Goal: Go to known website: Go to known website

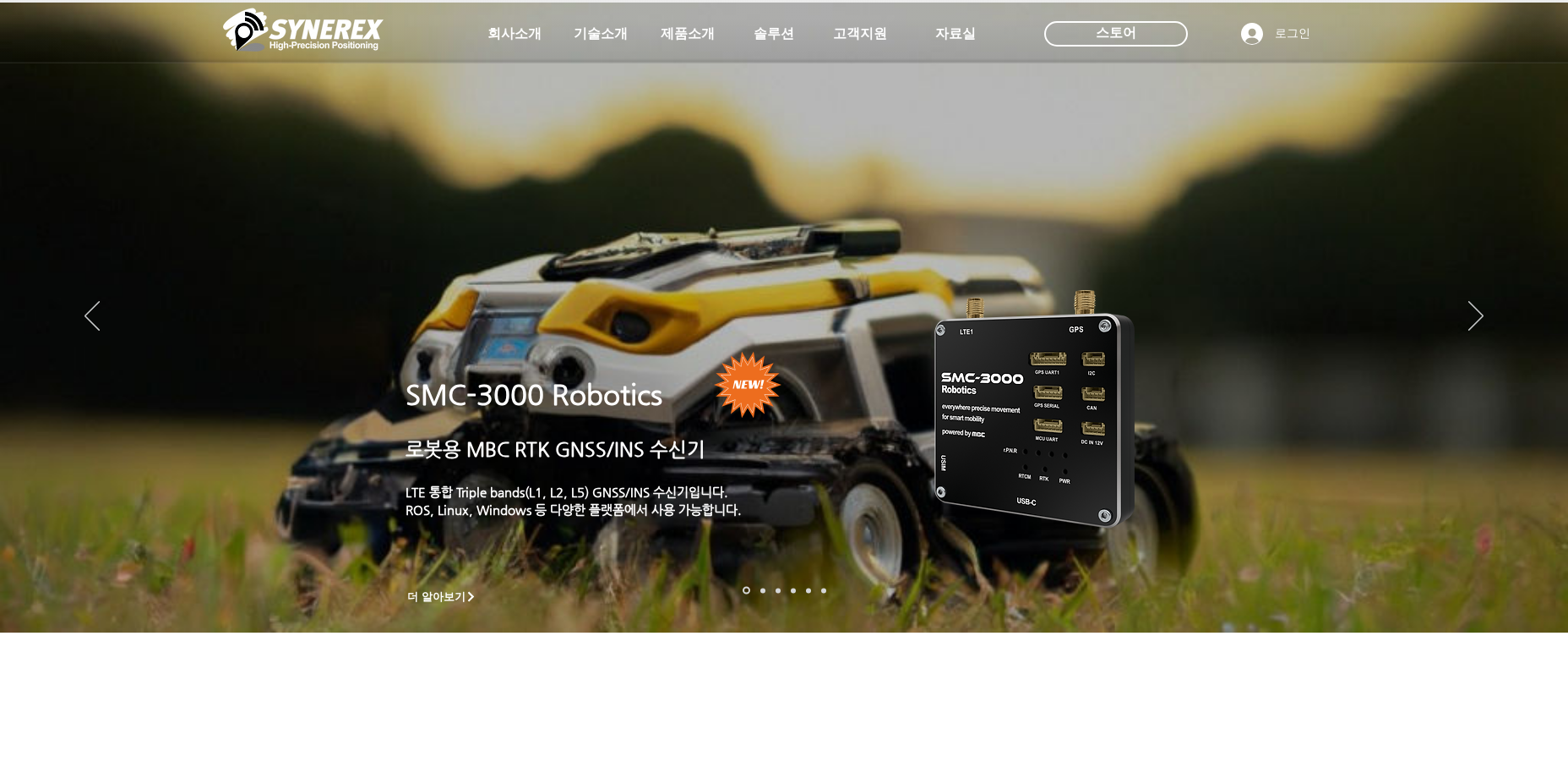
click at [1182, 38] on div "스토어" at bounding box center [1116, 34] width 144 height 26
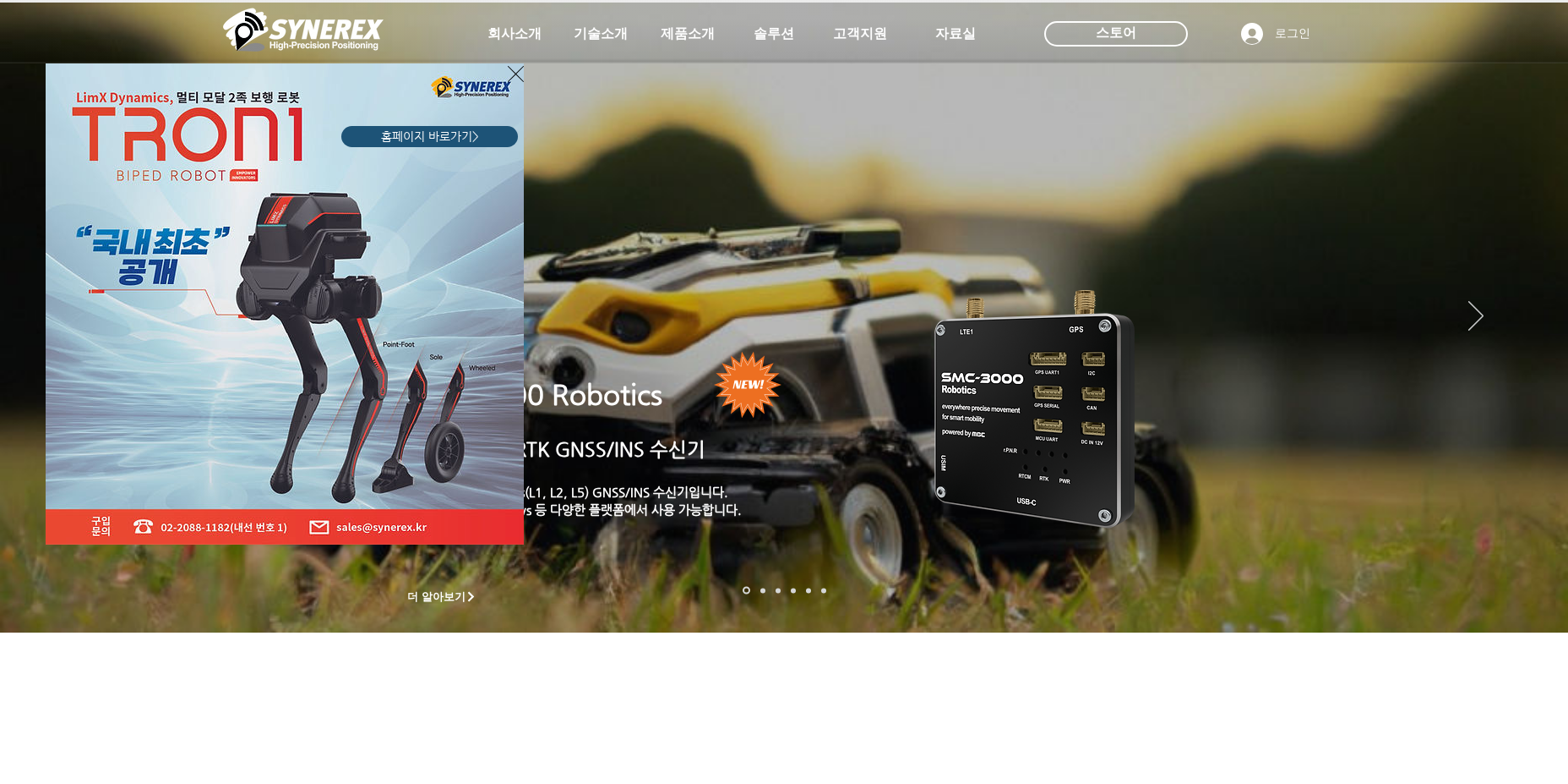
click at [1127, 31] on div "LimX Dinamics" at bounding box center [784, 392] width 1568 height 784
click at [1120, 23] on div "LimX Dinamics" at bounding box center [784, 392] width 1568 height 784
click at [1121, 36] on div "LimX Dinamics" at bounding box center [784, 392] width 1568 height 784
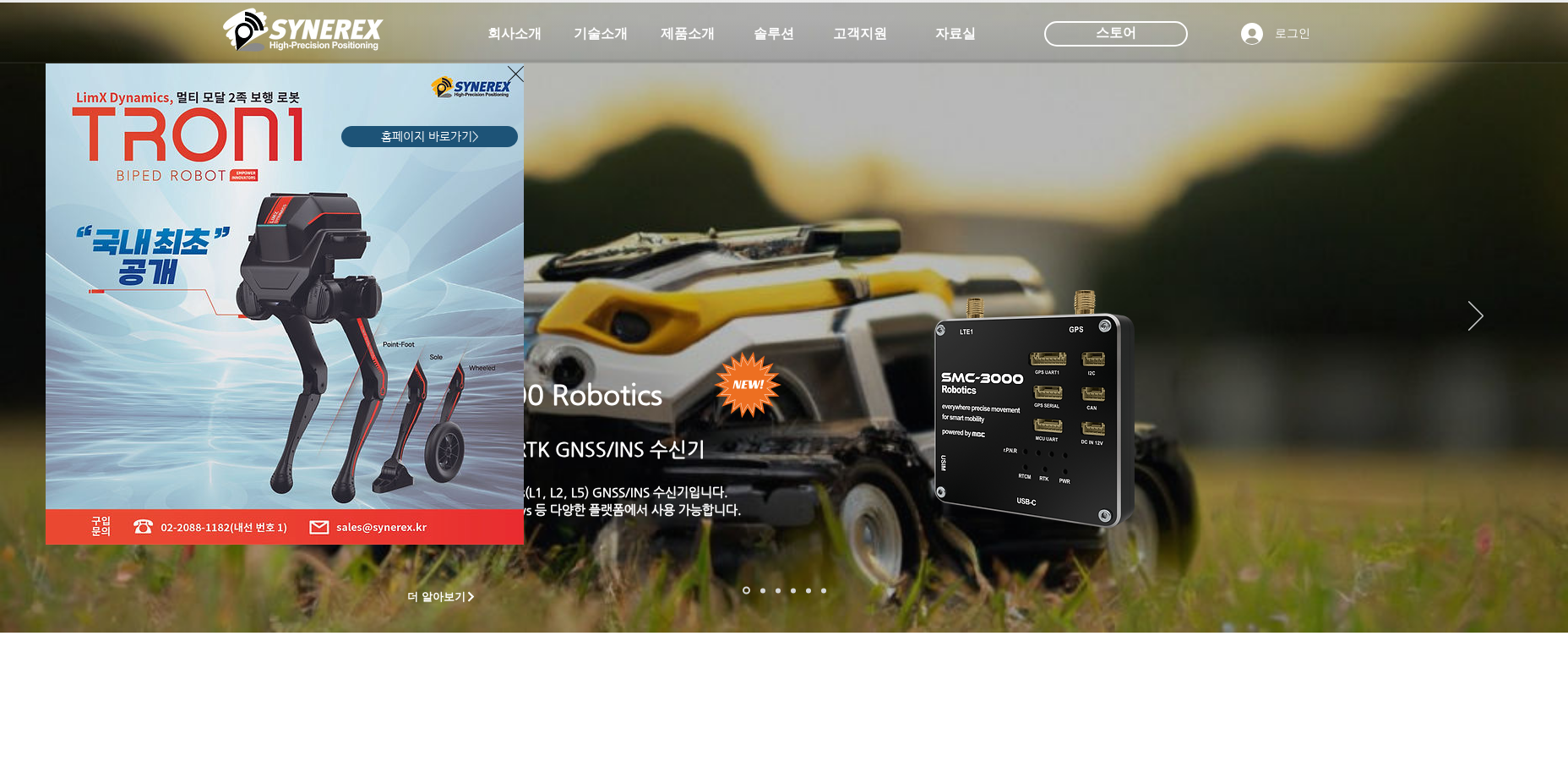
click at [1121, 37] on div "LimX Dinamics" at bounding box center [784, 392] width 1568 height 784
click at [340, 507] on img "LimX Dinamics" at bounding box center [285, 304] width 478 height 481
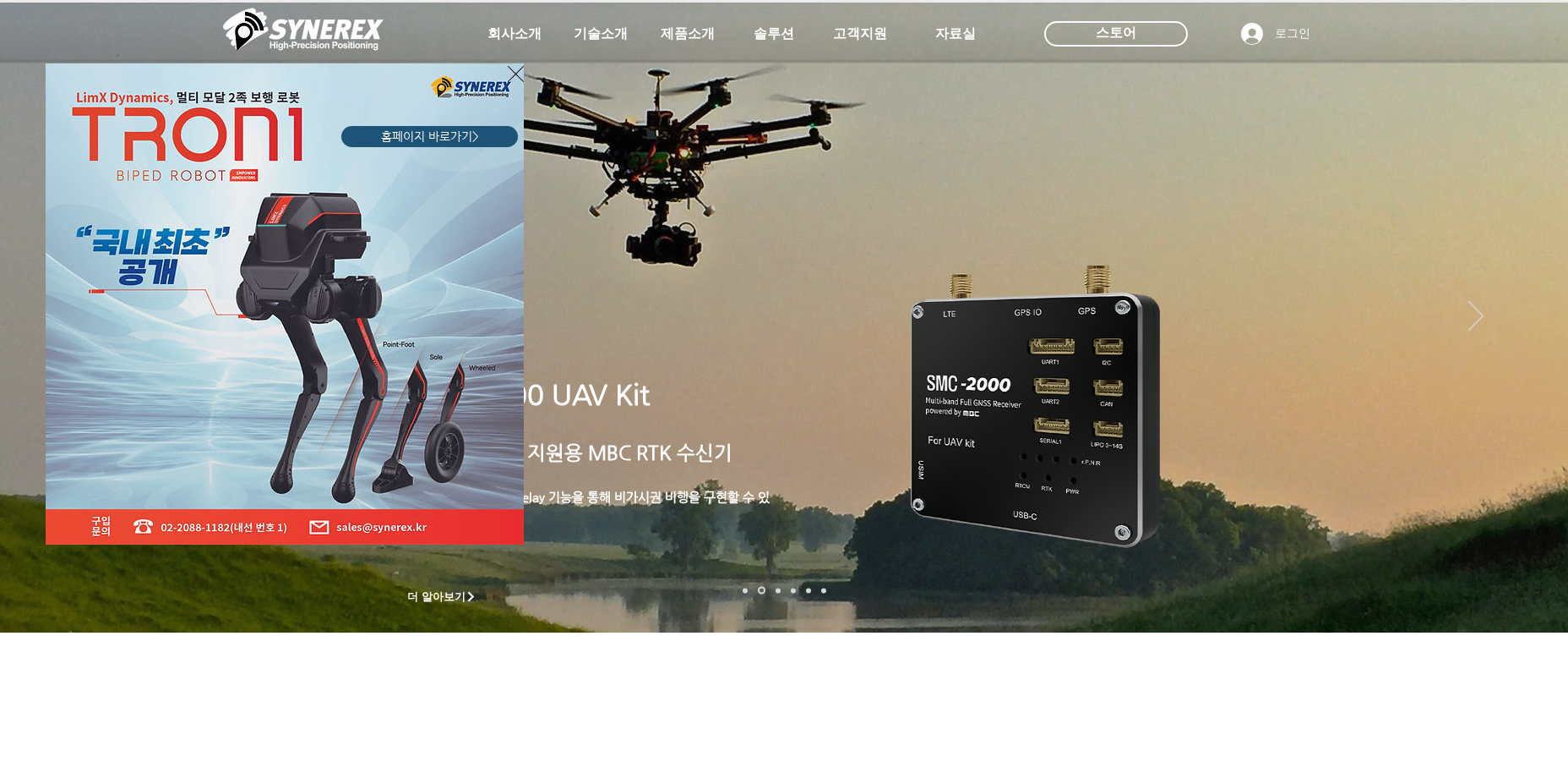
click at [518, 76] on icon "사이트로 돌아가기" at bounding box center [515, 74] width 16 height 21
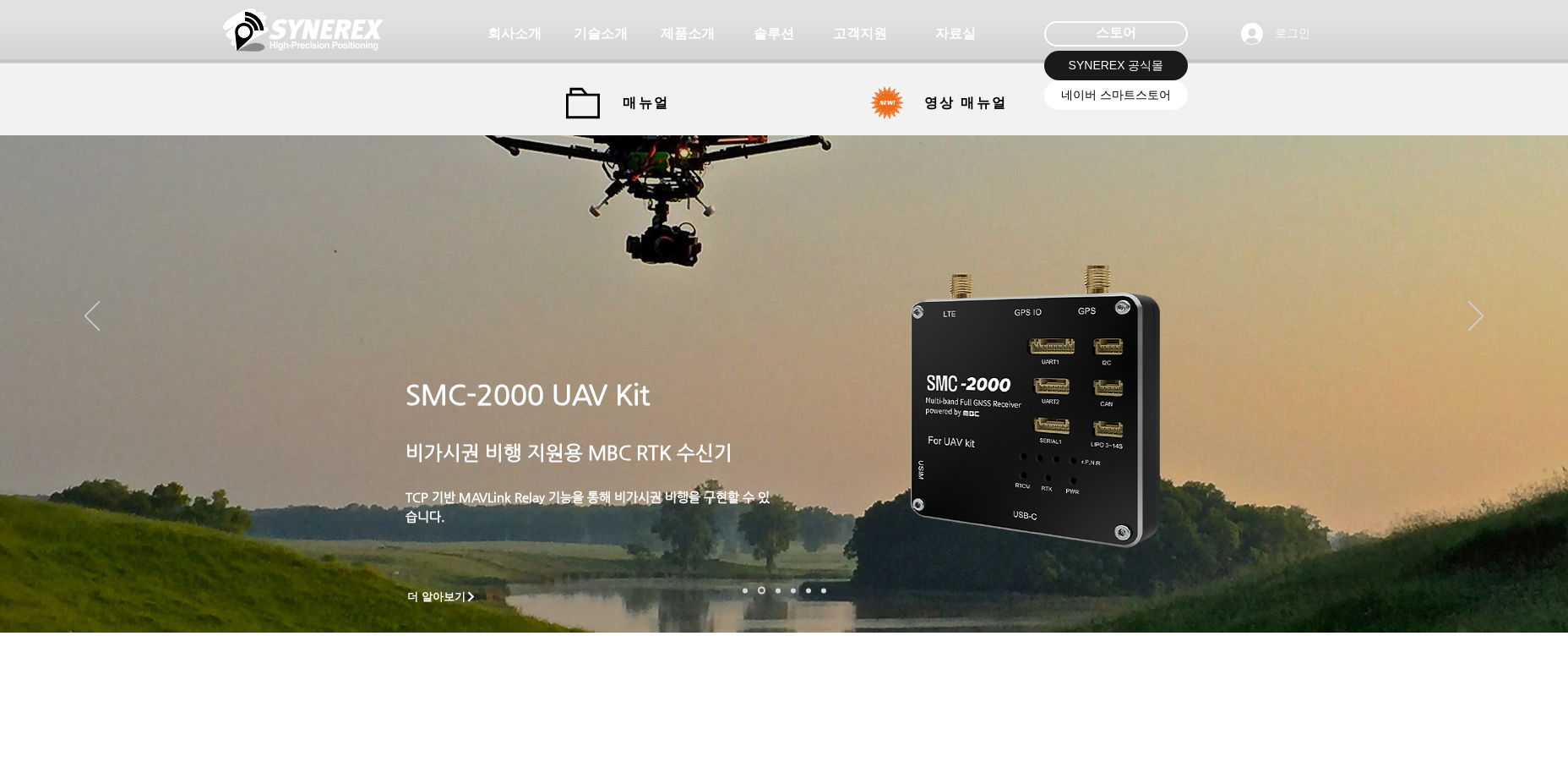
click at [1132, 98] on span "네이버 스마트스토어" at bounding box center [1115, 96] width 110 height 17
